Goal: Task Accomplishment & Management: Manage account settings

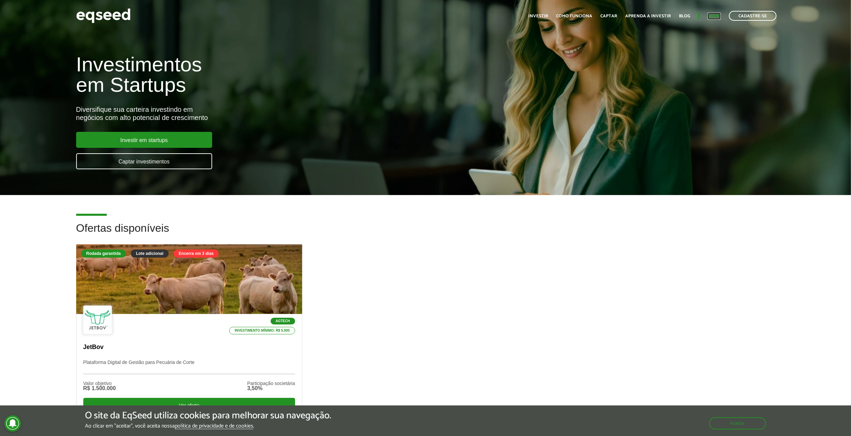
click at [709, 14] on link "Login" at bounding box center [713, 16] width 13 height 4
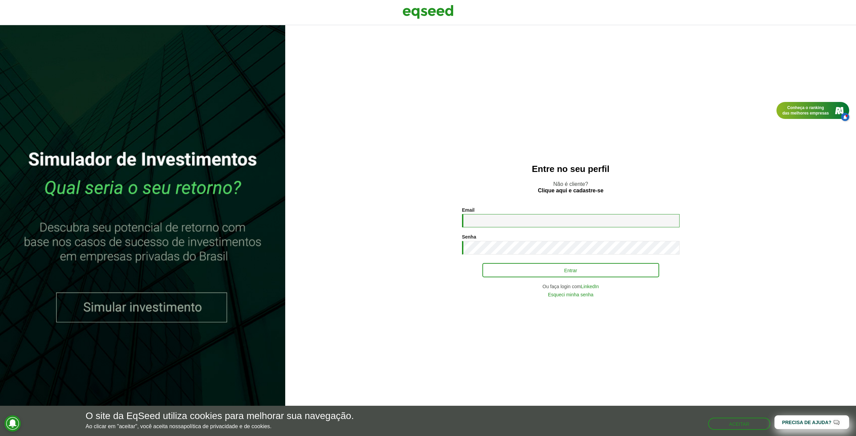
type input "**********"
click at [529, 267] on button "Entrar" at bounding box center [570, 270] width 177 height 13
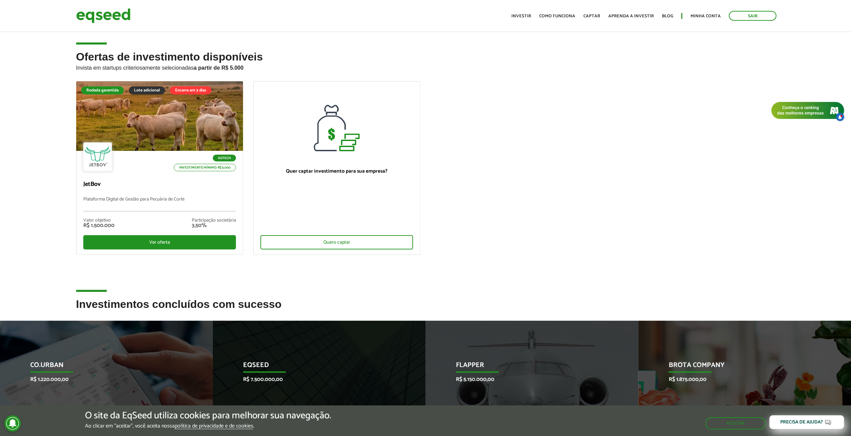
click at [703, 258] on ul "Rodada garantida Lote adicional Encerra em 3 dias Agtech Investimento mínimo: R…" at bounding box center [425, 173] width 709 height 185
click at [731, 425] on button "Aceitar" at bounding box center [736, 423] width 59 height 11
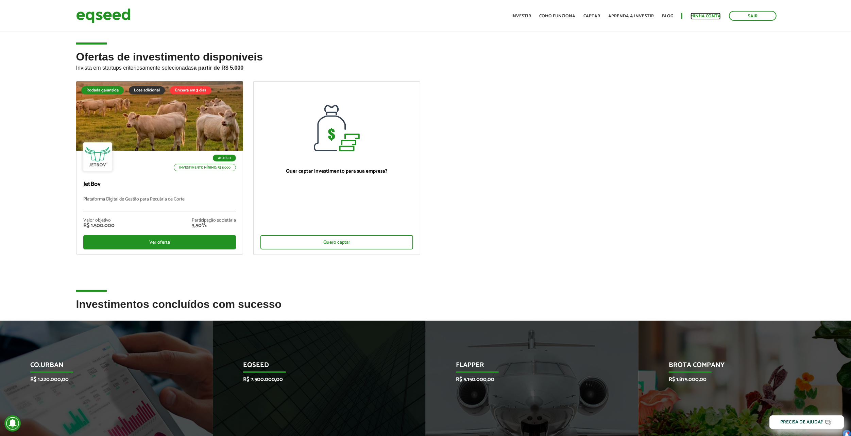
click at [701, 17] on link "Minha conta" at bounding box center [705, 16] width 30 height 4
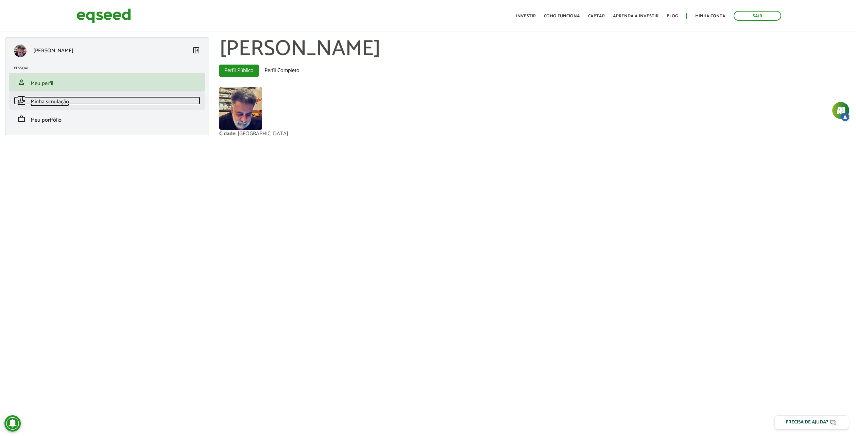
click at [48, 100] on span "Minha simulação" at bounding box center [50, 101] width 38 height 9
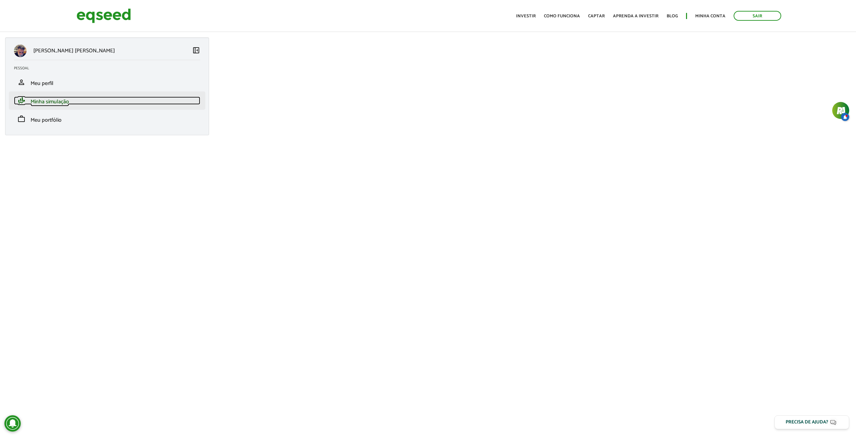
click at [50, 100] on span "Minha simulação" at bounding box center [50, 101] width 38 height 9
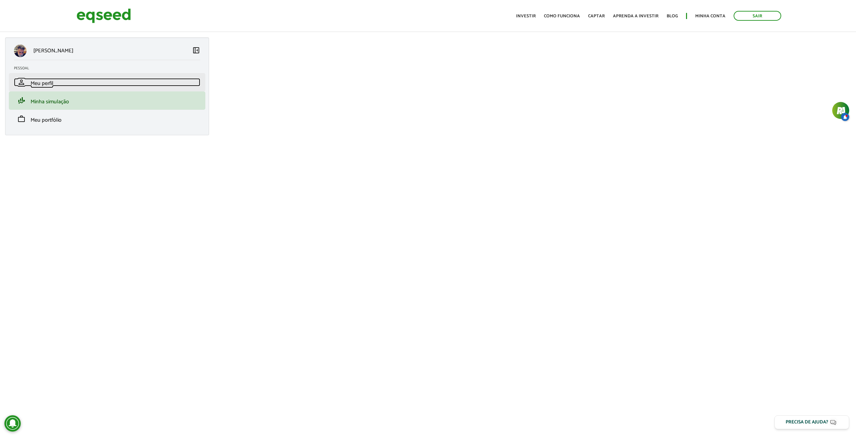
click at [44, 81] on span "Meu perfil" at bounding box center [42, 83] width 23 height 9
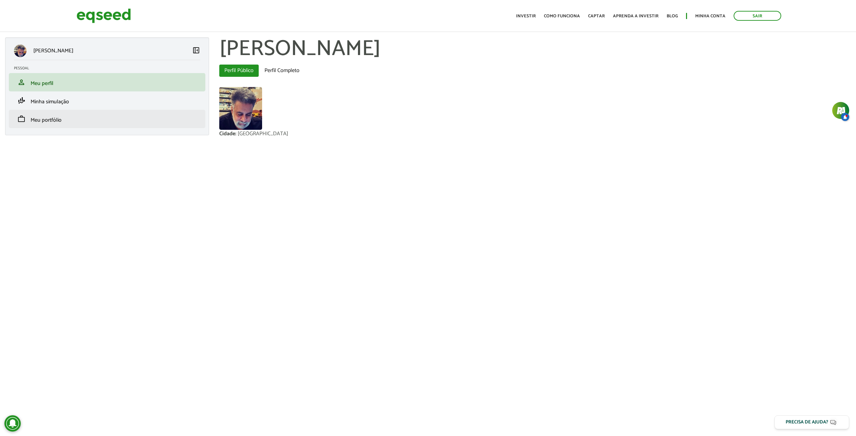
click at [46, 110] on li "work Meu portfólio" at bounding box center [107, 119] width 196 height 18
click at [47, 105] on span "Minha simulação" at bounding box center [50, 101] width 38 height 9
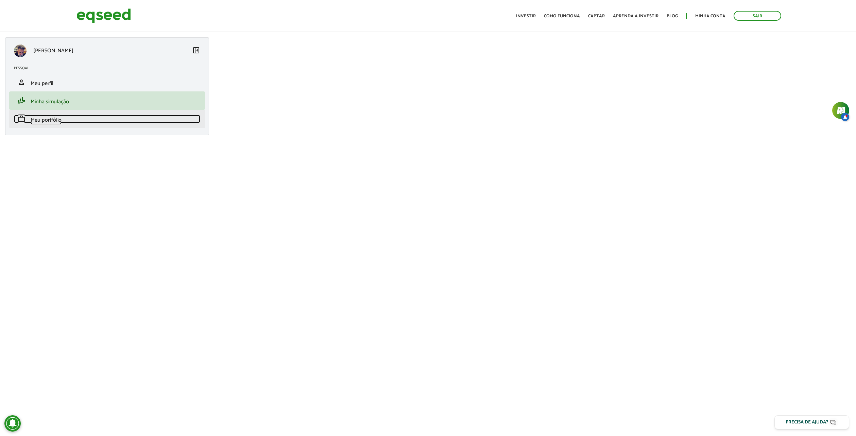
click at [44, 120] on span "Meu portfólio" at bounding box center [46, 120] width 31 height 9
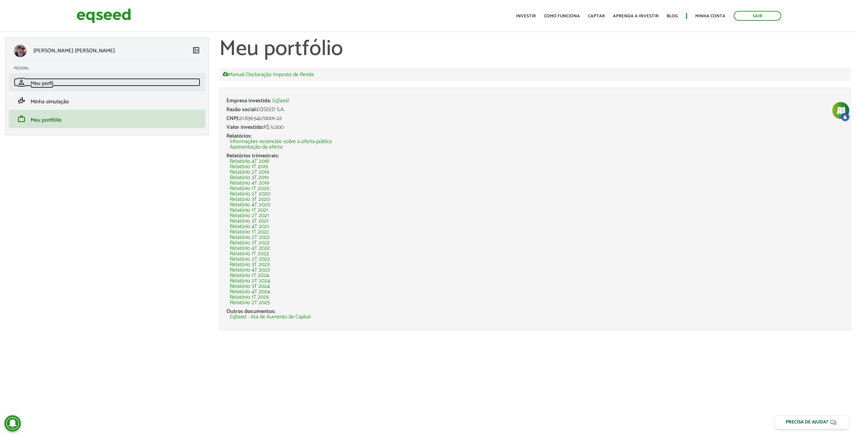
click at [44, 83] on span "Meu perfil" at bounding box center [42, 83] width 23 height 9
